Goal: Obtain resource: Download file/media

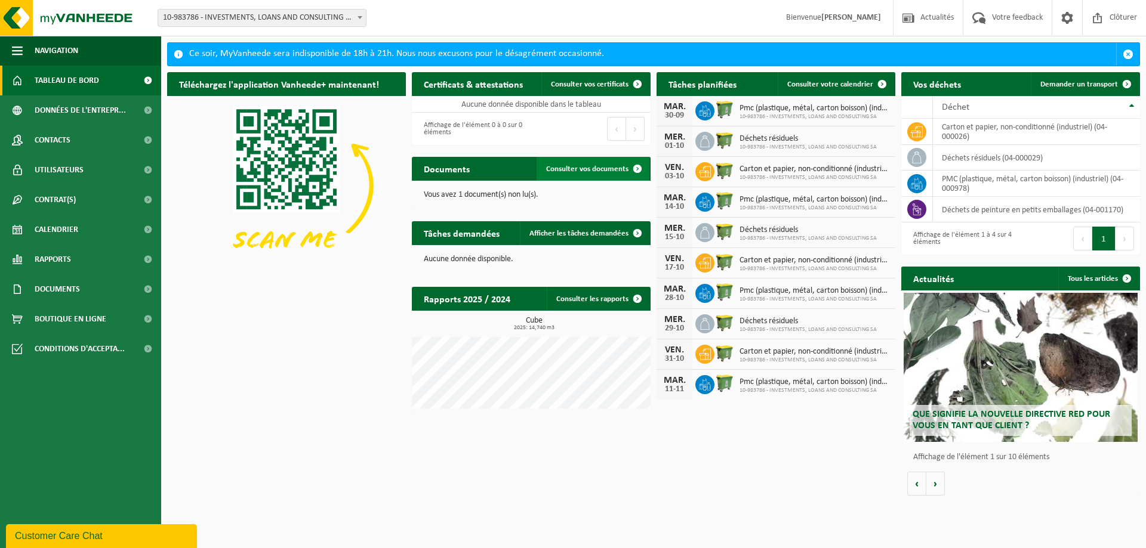
click at [603, 168] on span "Consulter vos documents" at bounding box center [587, 169] width 82 height 8
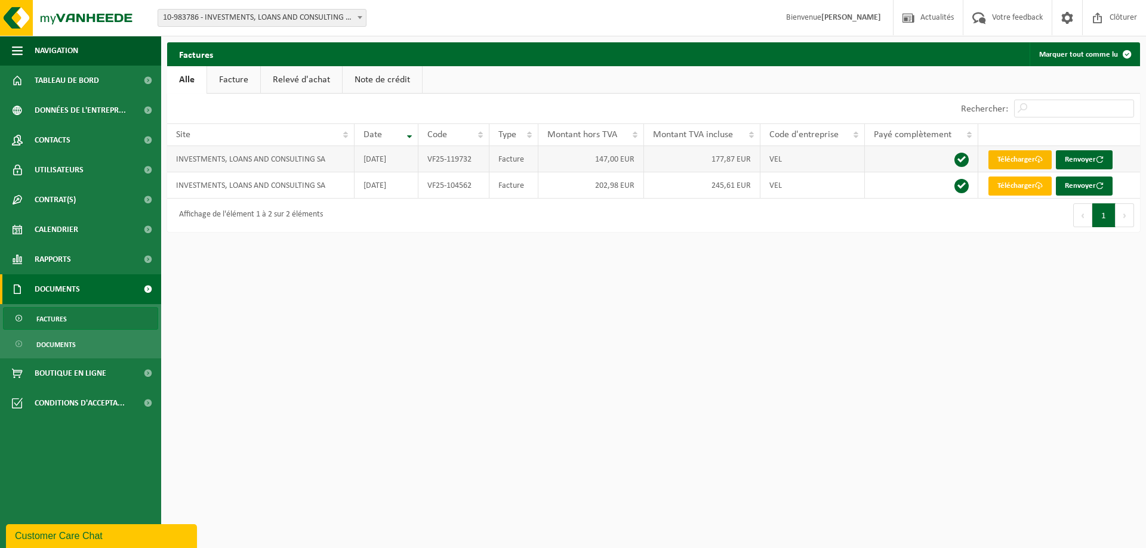
click at [1023, 160] on link "Télécharger" at bounding box center [1019, 159] width 63 height 19
click at [337, 186] on td "INVESTMENTS, LOANS AND CONSULTING SA" at bounding box center [260, 185] width 187 height 26
click at [314, 160] on td "INVESTMENTS, LOANS AND CONSULTING SA" at bounding box center [260, 159] width 187 height 26
click at [315, 185] on td "INVESTMENTS, LOANS AND CONSULTING SA" at bounding box center [260, 185] width 187 height 26
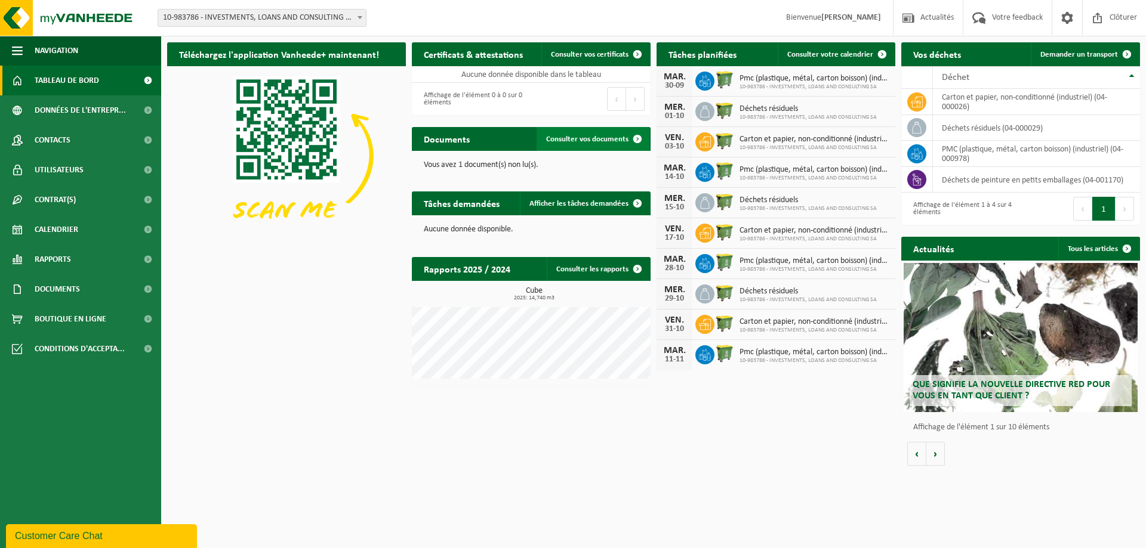
click at [573, 140] on span "Consulter vos documents" at bounding box center [587, 139] width 82 height 8
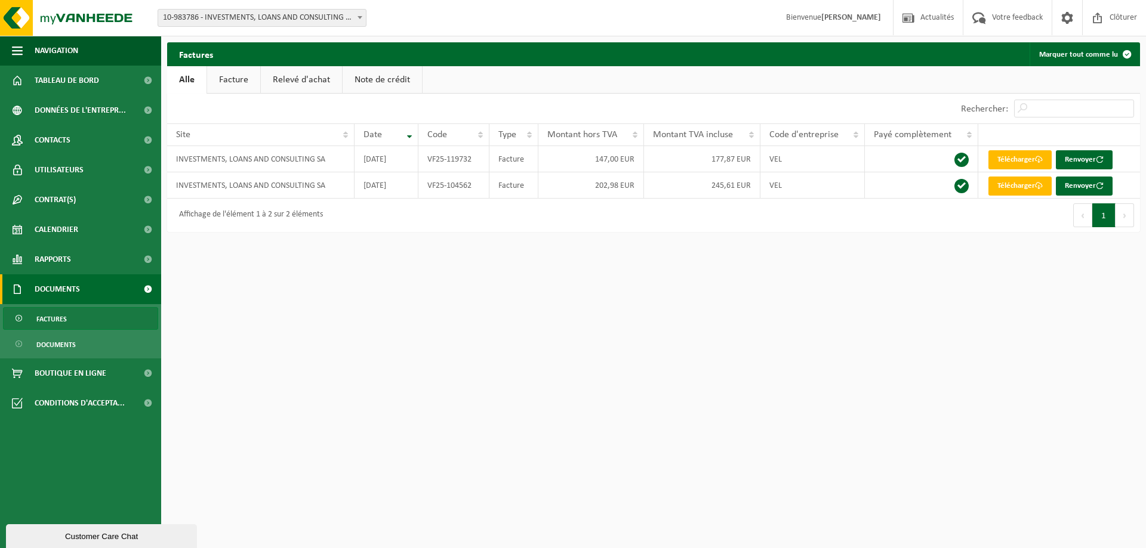
click at [75, 289] on span "Documents" at bounding box center [57, 289] width 45 height 30
click at [75, 342] on span "Documents" at bounding box center [55, 345] width 39 height 23
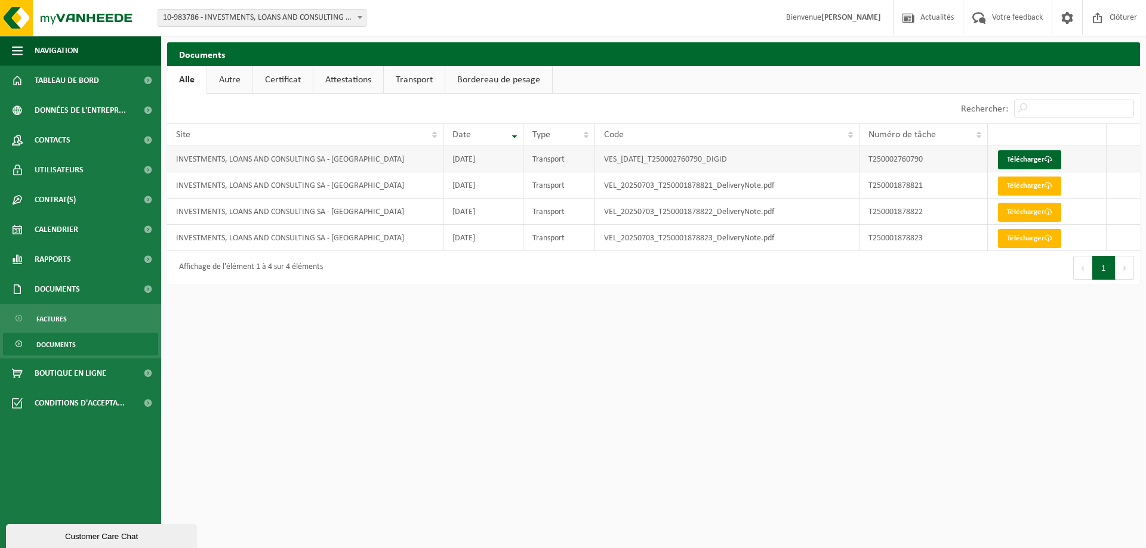
click at [384, 157] on td "INVESTMENTS, LOANS AND CONSULTING SA - TUBIZE" at bounding box center [305, 159] width 276 height 26
click at [1026, 156] on link "Télécharger" at bounding box center [1029, 159] width 63 height 19
click at [527, 205] on td "Transport" at bounding box center [558, 212] width 71 height 26
click at [326, 160] on td "INVESTMENTS, LOANS AND CONSULTING SA - TUBIZE" at bounding box center [305, 159] width 276 height 26
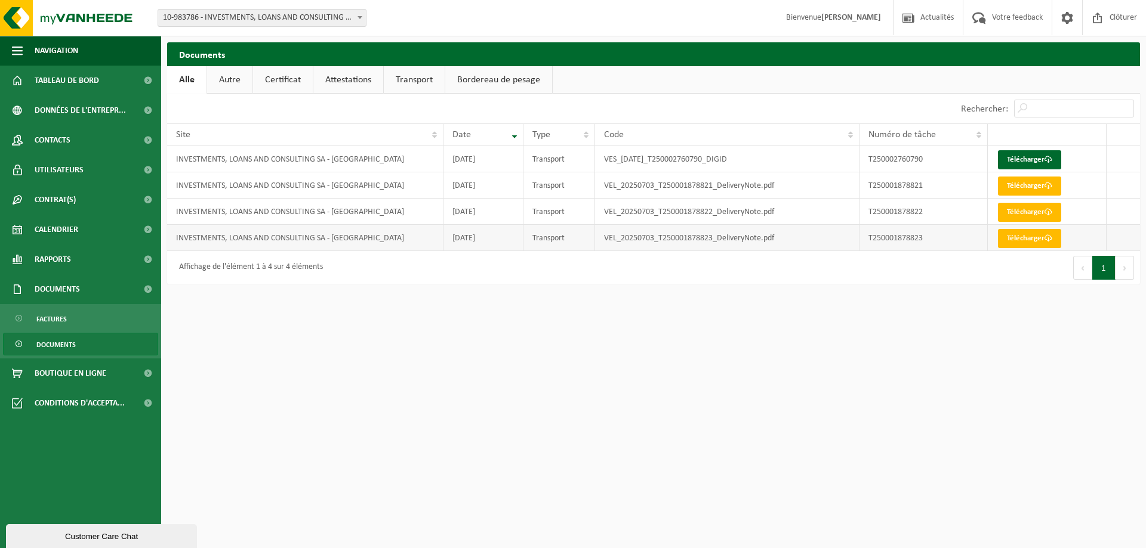
drag, startPoint x: 409, startPoint y: 239, endPoint x: 410, endPoint y: 246, distance: 7.3
click at [410, 250] on td "INVESTMENTS, LOANS AND CONSULTING SA - TUBIZE" at bounding box center [305, 238] width 276 height 26
click at [55, 289] on span "Documents" at bounding box center [57, 289] width 45 height 30
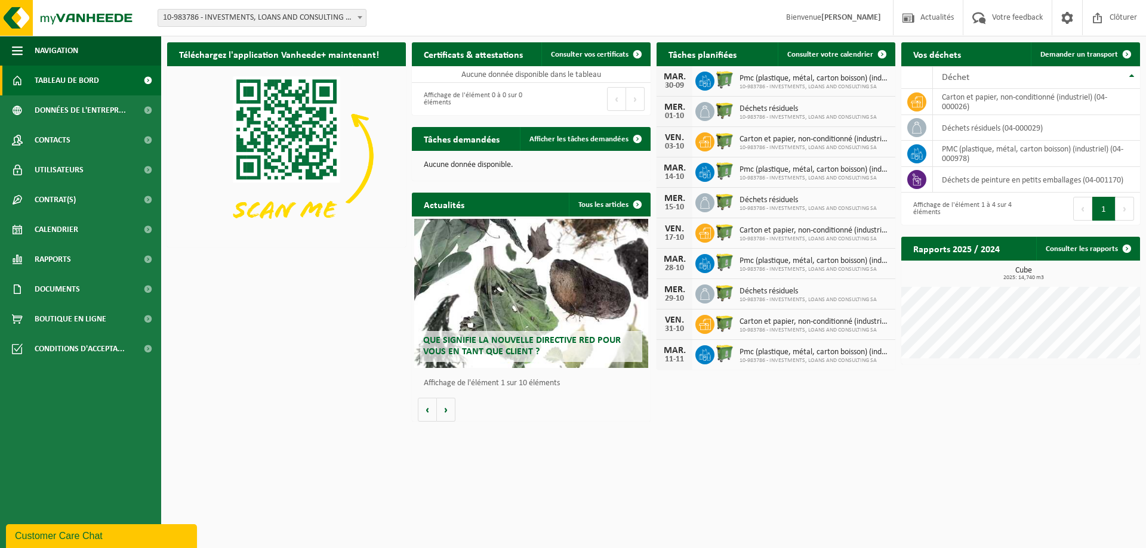
click at [703, 83] on icon at bounding box center [705, 81] width 12 height 12
click at [1130, 77] on th "Déchet" at bounding box center [1036, 77] width 207 height 23
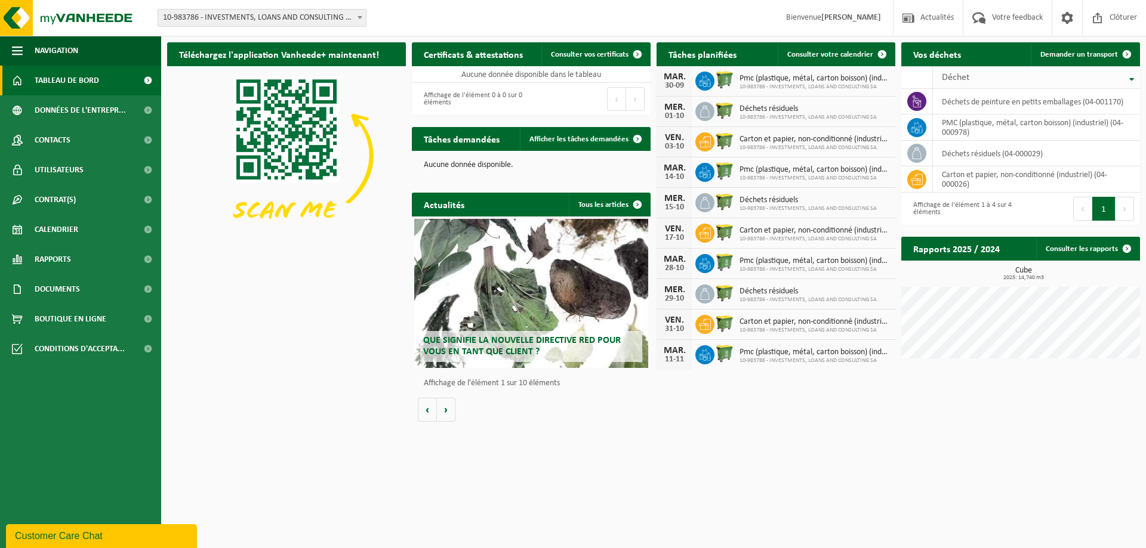
click at [1132, 78] on th "Déchet" at bounding box center [1036, 77] width 207 height 23
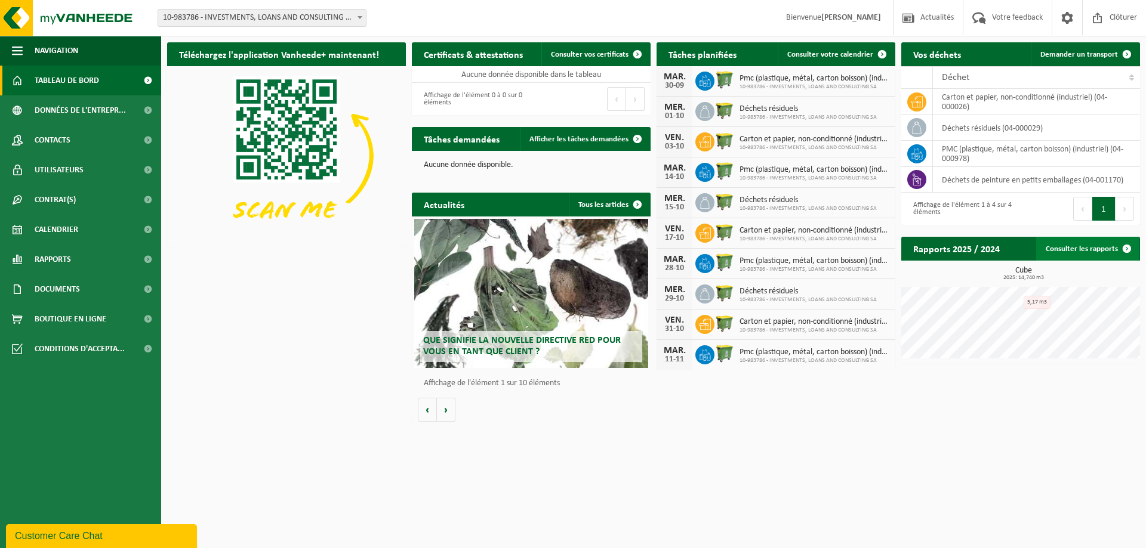
click at [1107, 245] on link "Consulter les rapports" at bounding box center [1087, 249] width 103 height 24
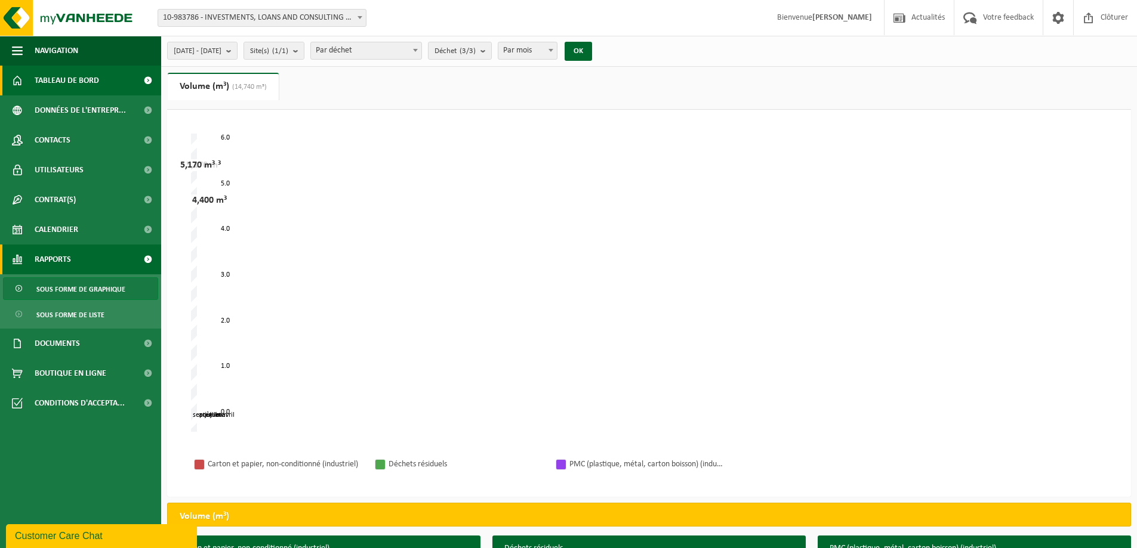
click at [103, 88] on link "Tableau de bord" at bounding box center [80, 81] width 161 height 30
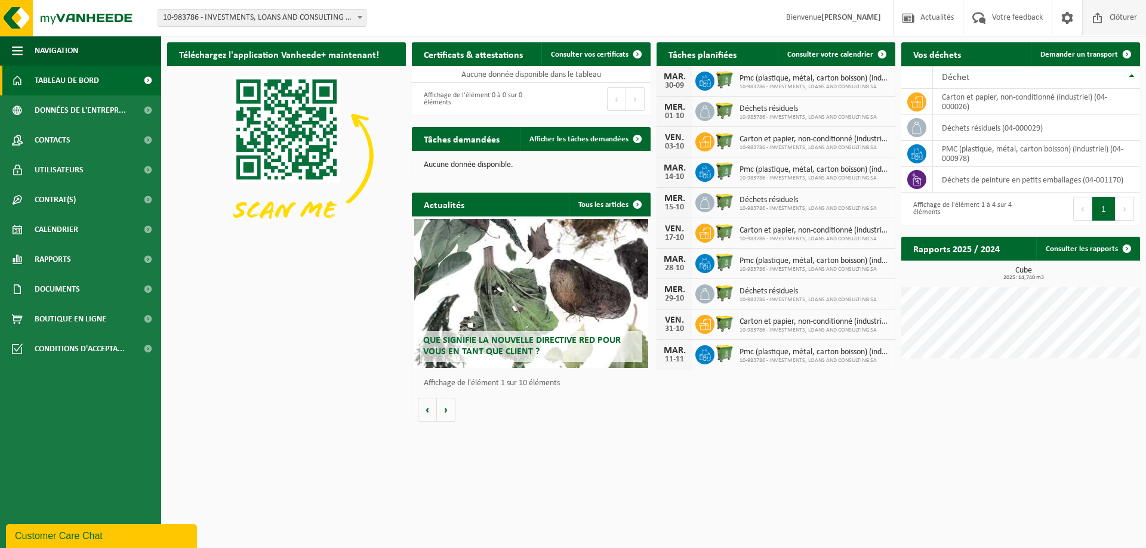
click at [1121, 14] on span "Clôturer" at bounding box center [1122, 17] width 33 height 35
